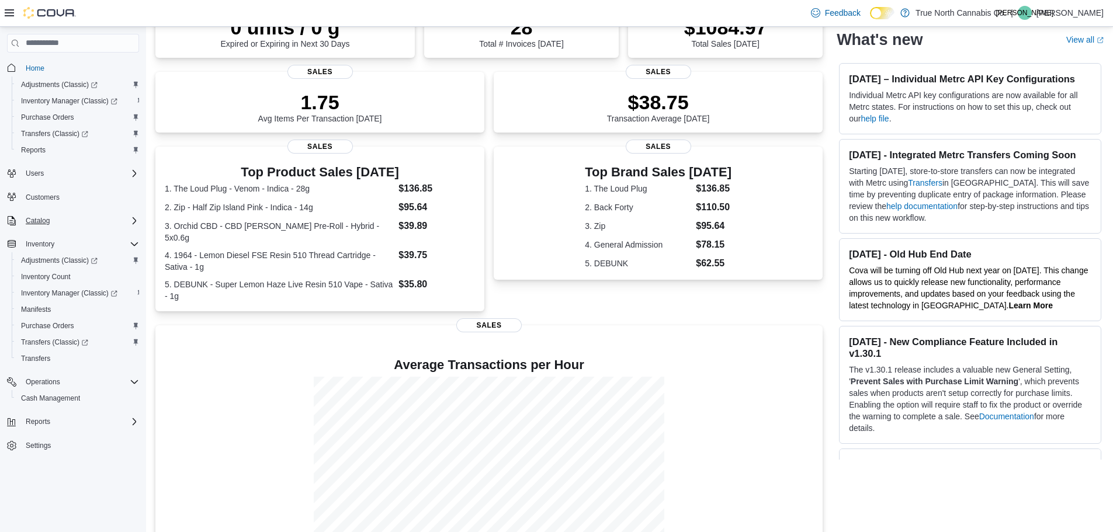
scroll to position [104, 0]
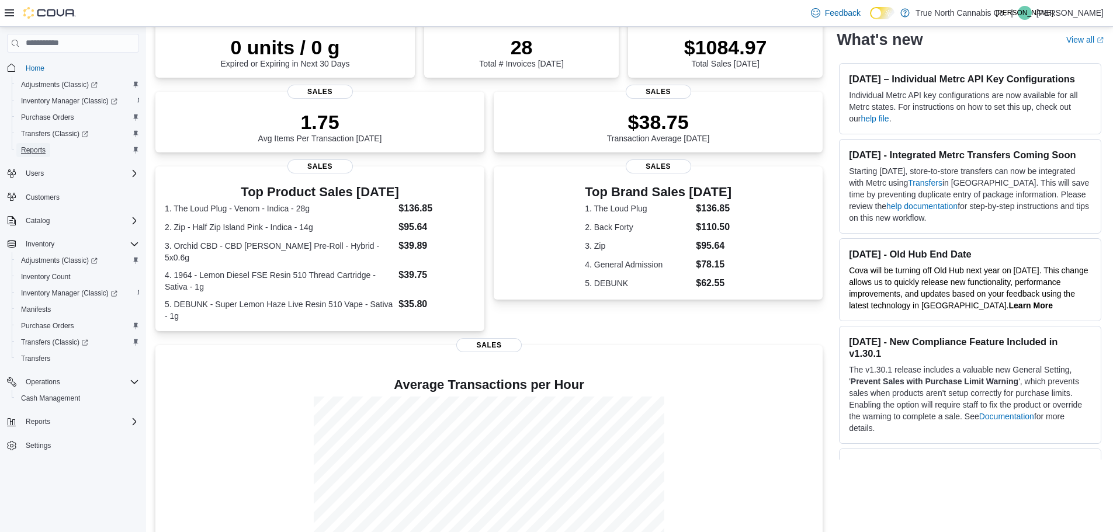
click at [24, 150] on span "Reports" at bounding box center [33, 149] width 25 height 9
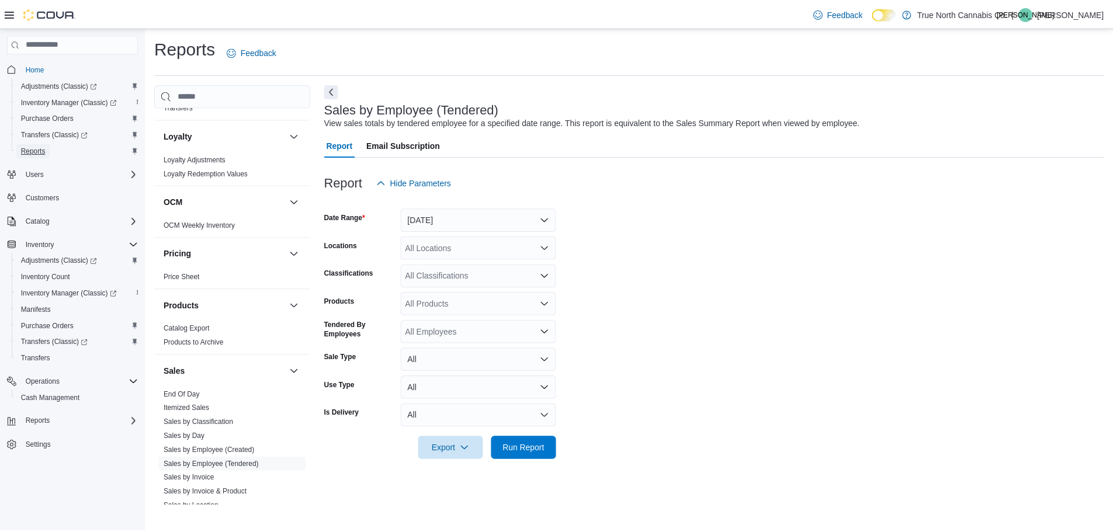
scroll to position [584, 0]
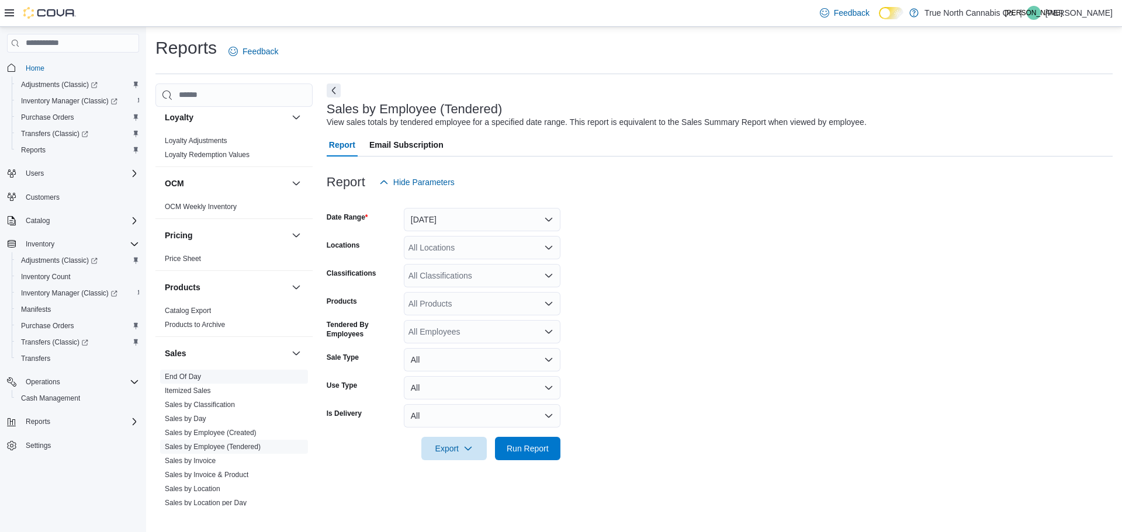
click at [189, 377] on link "End Of Day" at bounding box center [183, 377] width 36 height 8
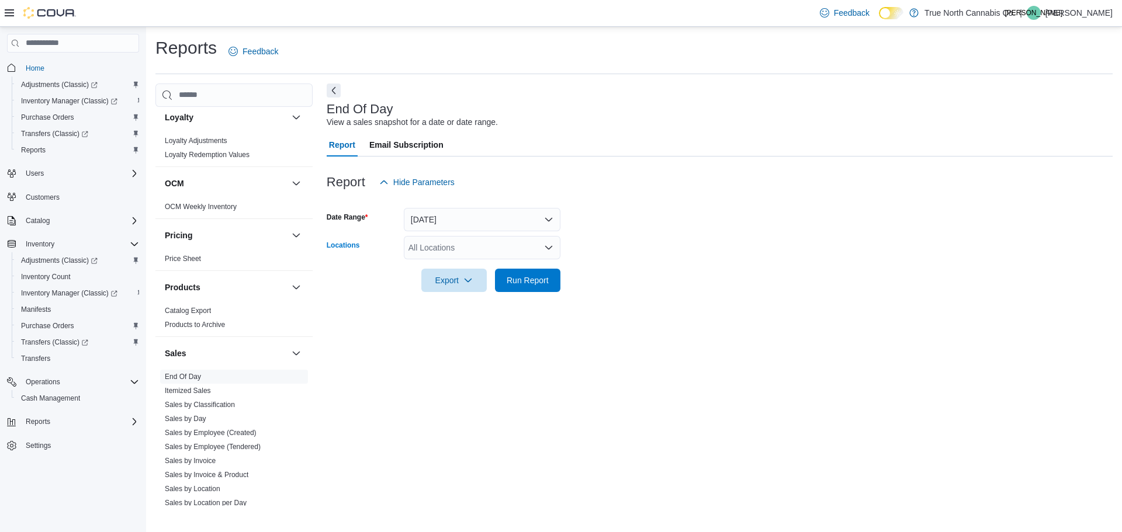
click at [444, 251] on div "All Locations" at bounding box center [482, 247] width 157 height 23
type input "***"
click at [466, 268] on span "Chatham [PERSON_NAME] Ave" at bounding box center [488, 268] width 119 height 12
click at [595, 293] on div at bounding box center [720, 299] width 786 height 14
click at [491, 269] on div "Export" at bounding box center [456, 280] width 71 height 23
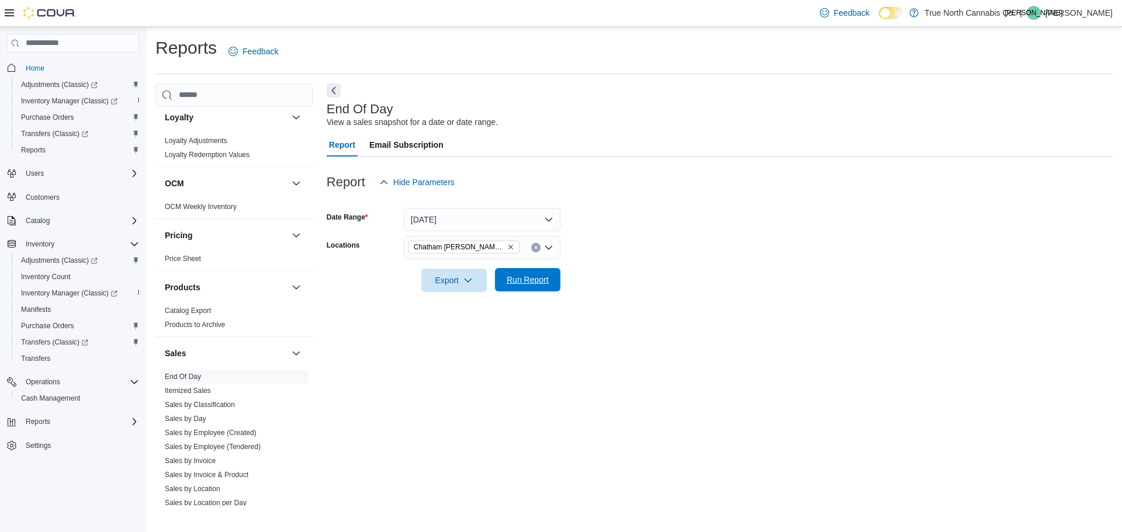
click at [508, 276] on span "Run Report" at bounding box center [528, 280] width 42 height 12
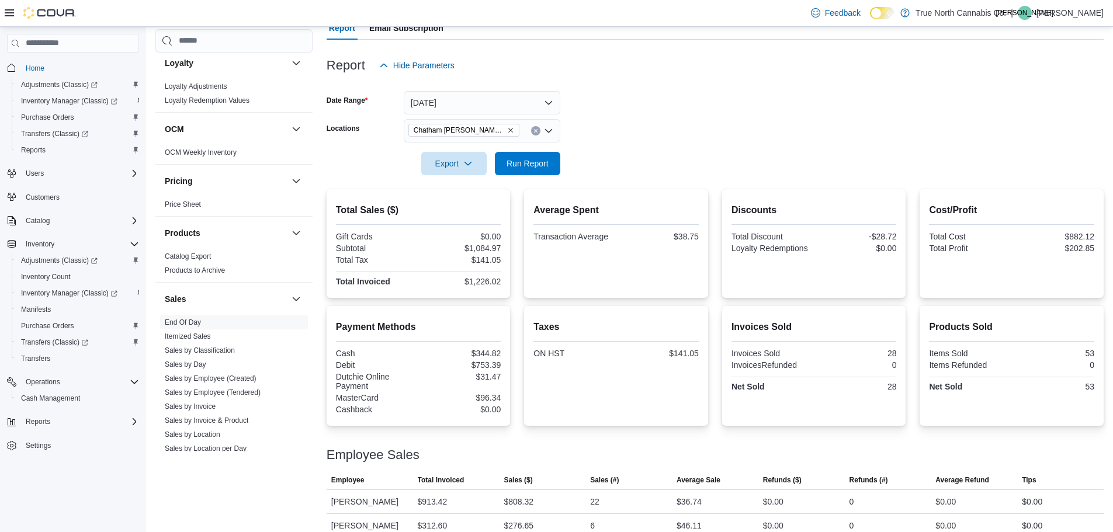
scroll to position [132, 0]
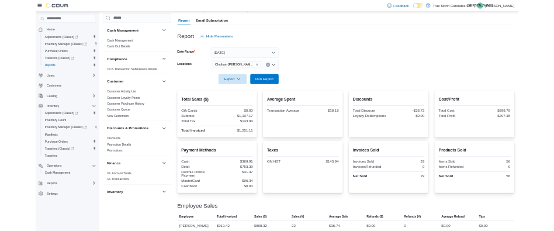
scroll to position [132, 0]
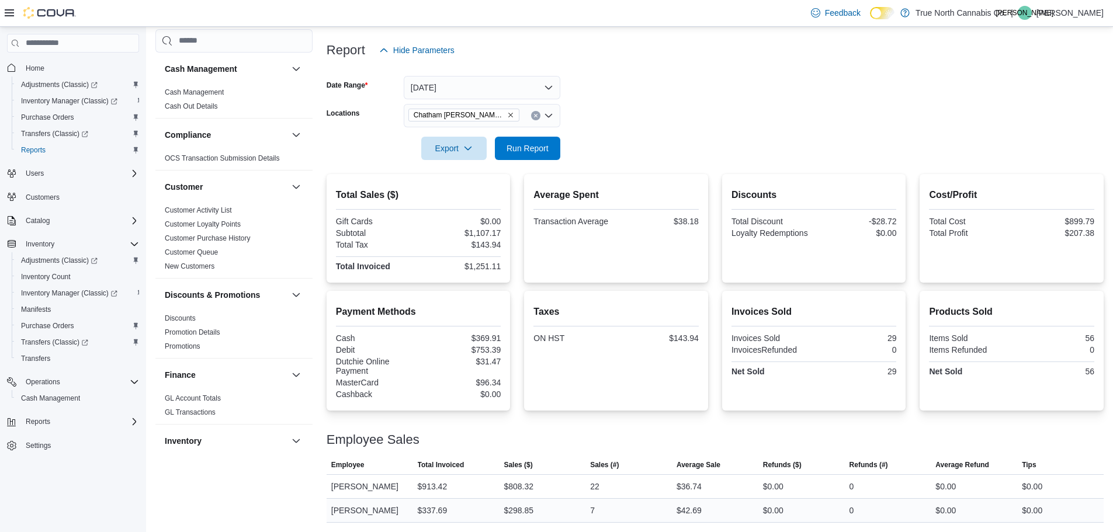
click at [440, 504] on div "$337.69" at bounding box center [433, 511] width 30 height 14
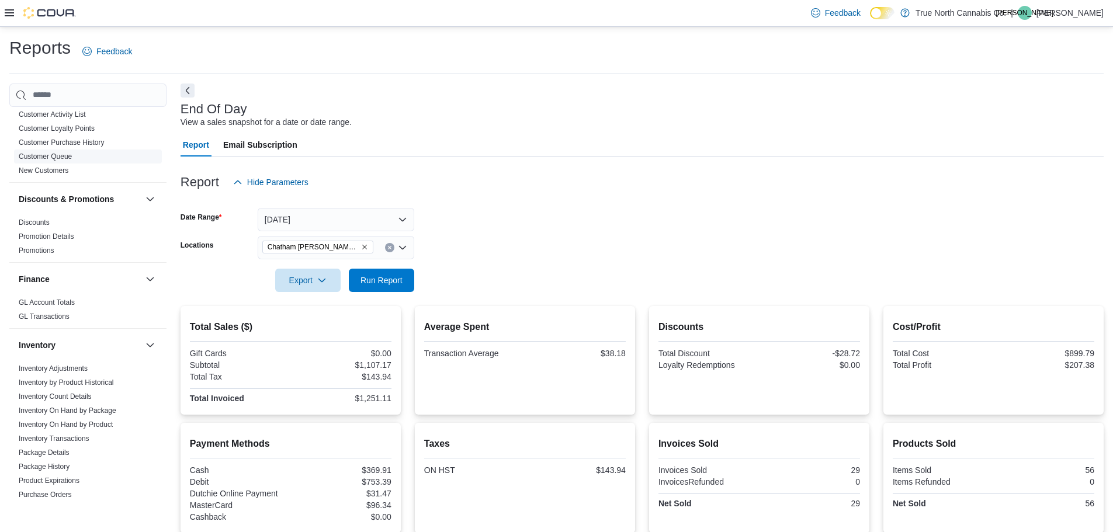
scroll to position [175, 0]
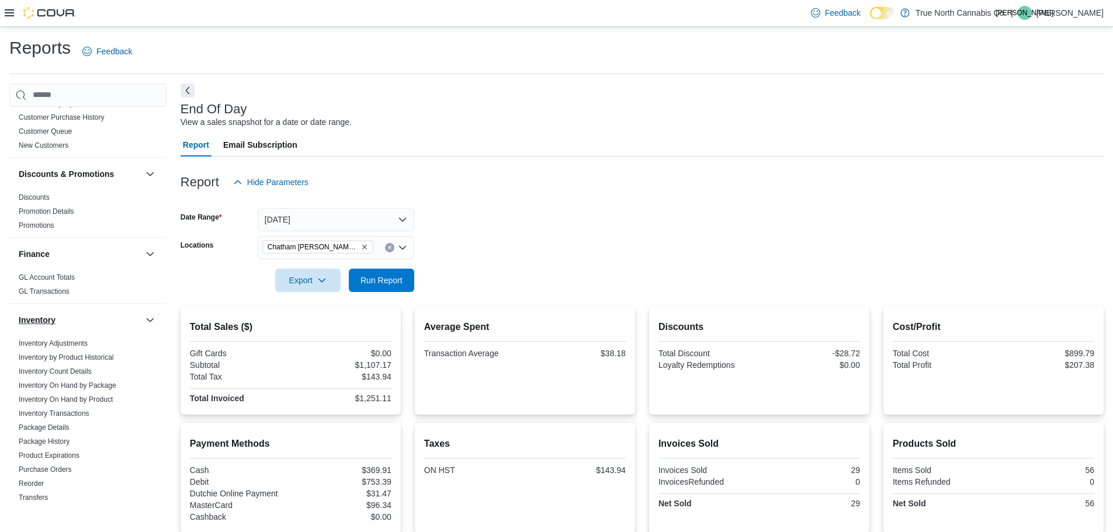
click at [70, 311] on div "Inventory" at bounding box center [87, 320] width 157 height 33
click at [67, 317] on button "Inventory" at bounding box center [80, 320] width 122 height 12
click at [36, 313] on div "Inventory" at bounding box center [87, 320] width 157 height 33
click at [36, 317] on h3 "Inventory" at bounding box center [37, 320] width 37 height 12
